Goal: Book appointment/travel/reservation

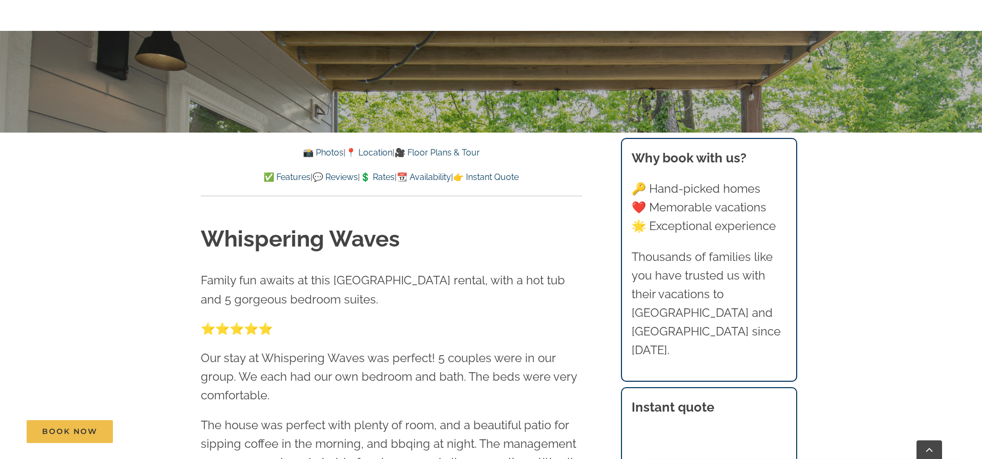
scroll to position [372, 0]
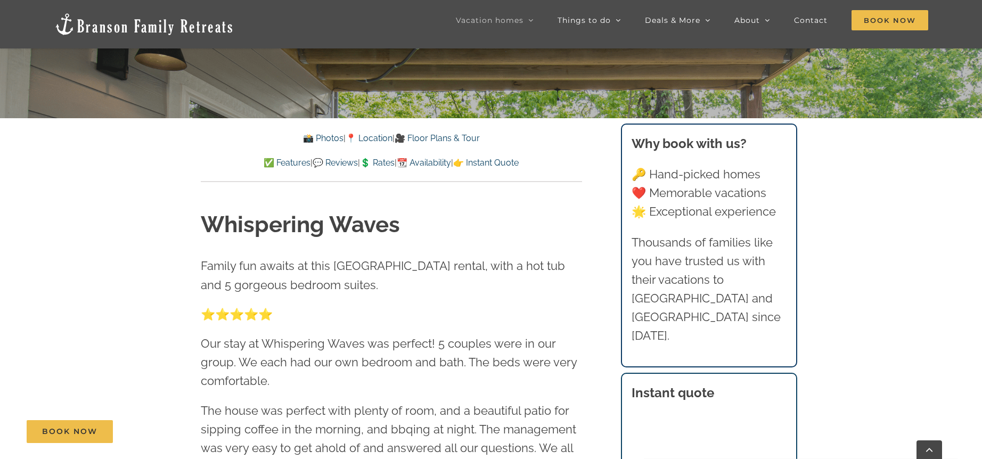
click at [325, 142] on link "📸 Photos" at bounding box center [323, 138] width 40 height 10
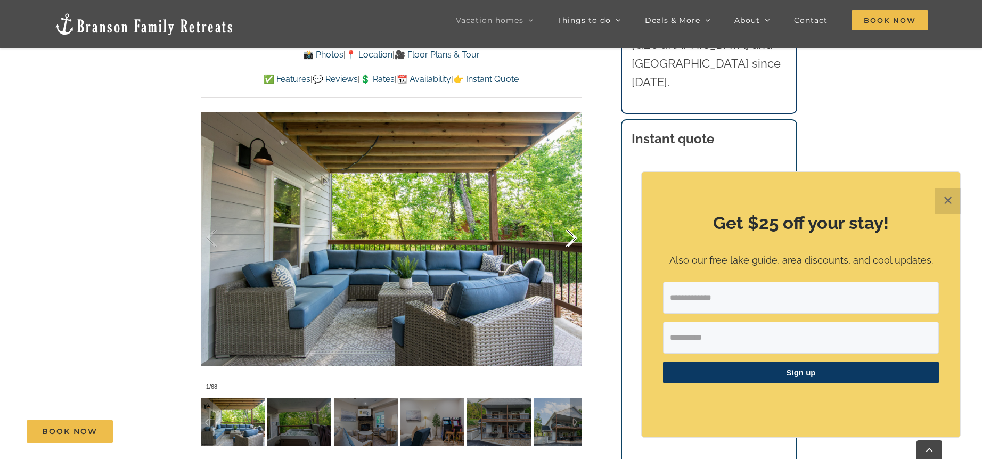
scroll to position [809, 0]
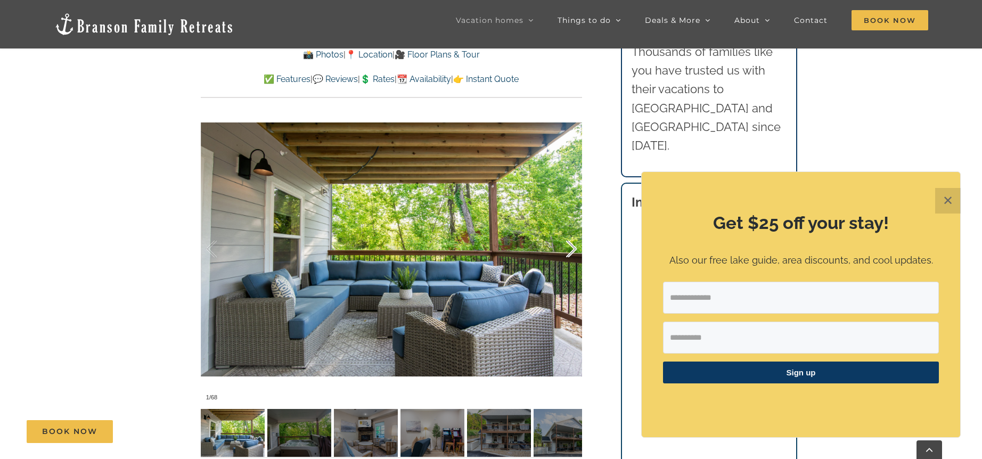
click at [570, 252] on div at bounding box center [559, 249] width 33 height 66
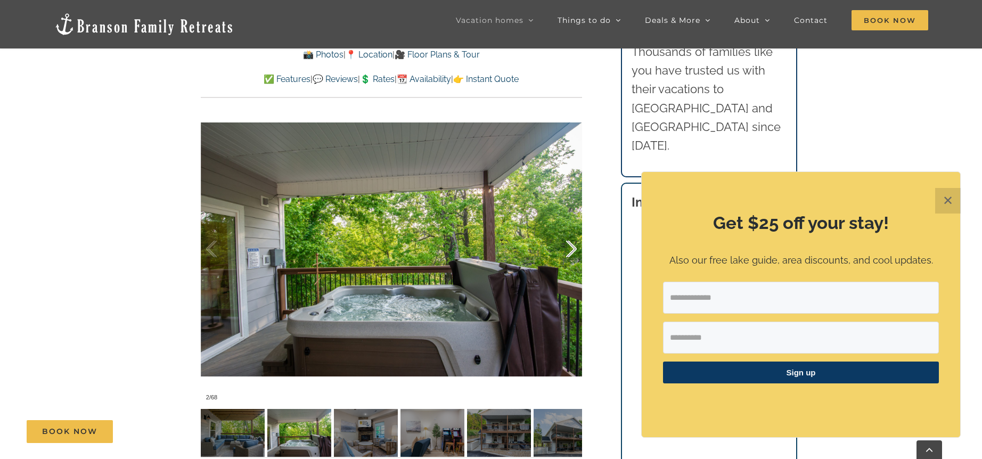
click at [570, 252] on div at bounding box center [559, 249] width 33 height 66
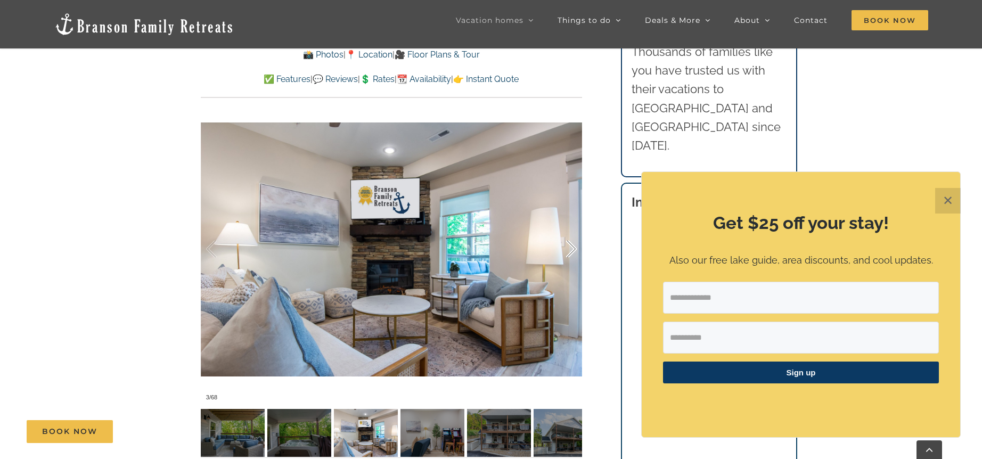
click at [570, 252] on div at bounding box center [559, 249] width 33 height 66
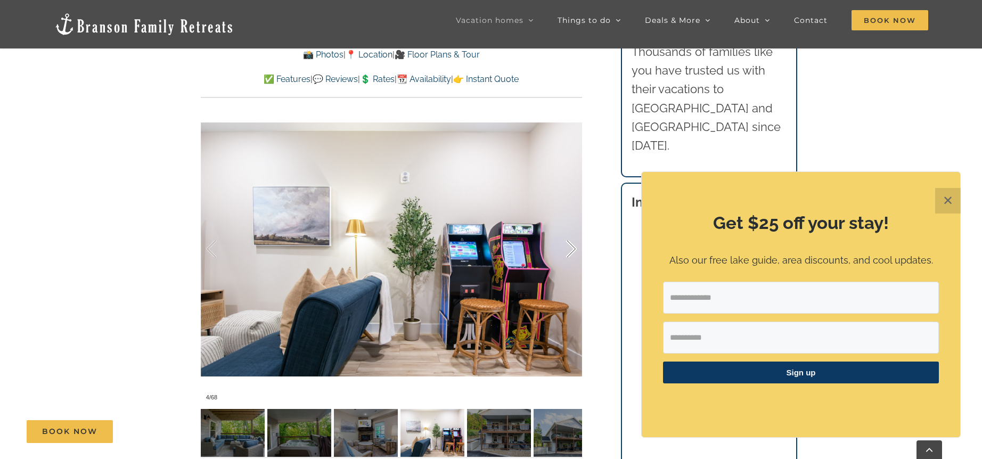
click at [570, 252] on div at bounding box center [559, 249] width 33 height 66
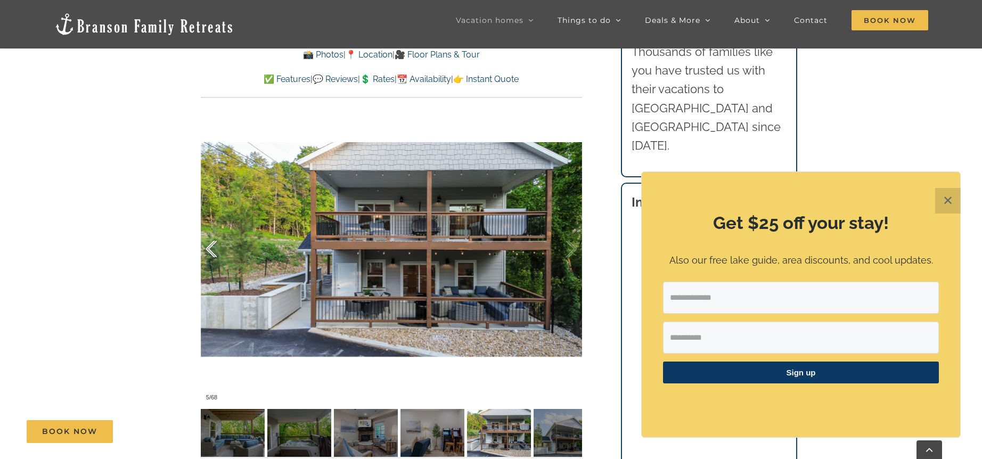
click at [209, 237] on div at bounding box center [222, 249] width 33 height 66
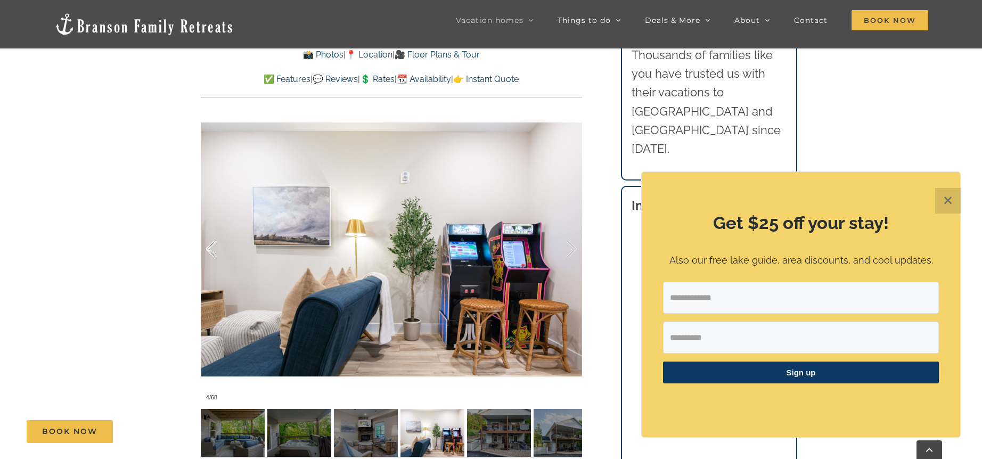
scroll to position [805, 0]
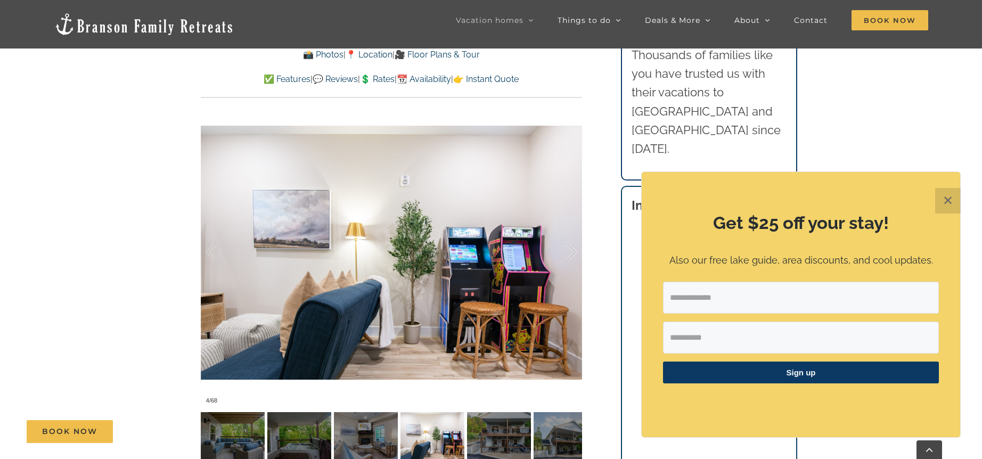
click at [448, 437] on div "Book Now" at bounding box center [499, 431] width 944 height 23
click at [455, 292] on div at bounding box center [391, 252] width 381 height 313
click at [572, 252] on div at bounding box center [559, 252] width 33 height 66
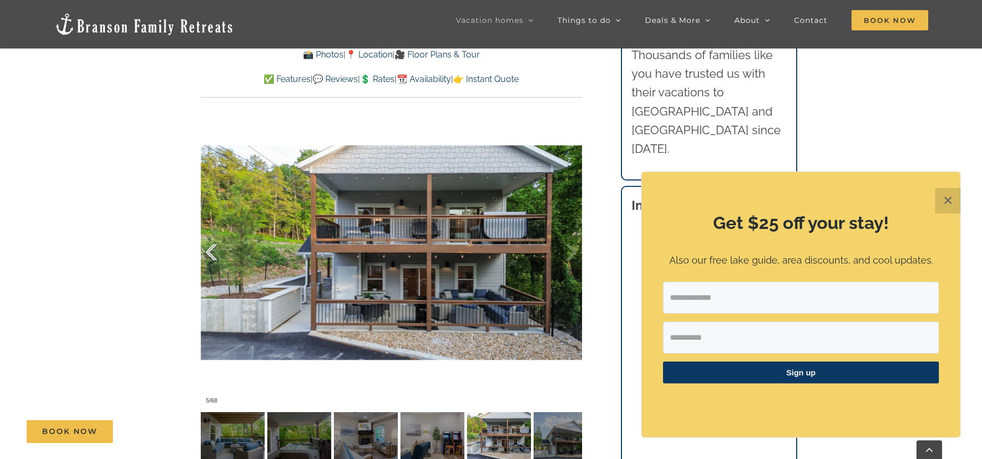
click at [210, 250] on div at bounding box center [222, 252] width 33 height 66
